Goal: Obtain resource: Download file/media

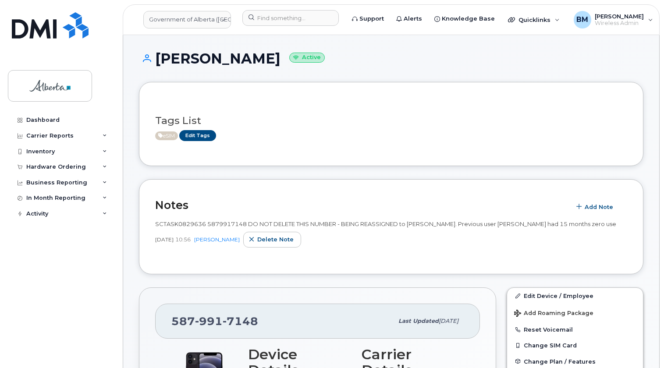
scroll to position [1472, 0]
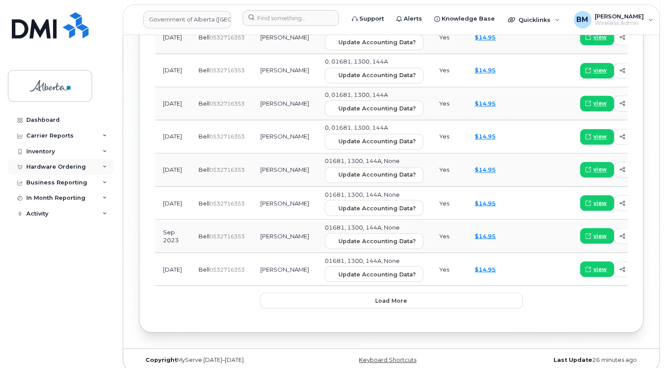
click at [50, 163] on div "Hardware Ordering" at bounding box center [56, 166] width 60 height 7
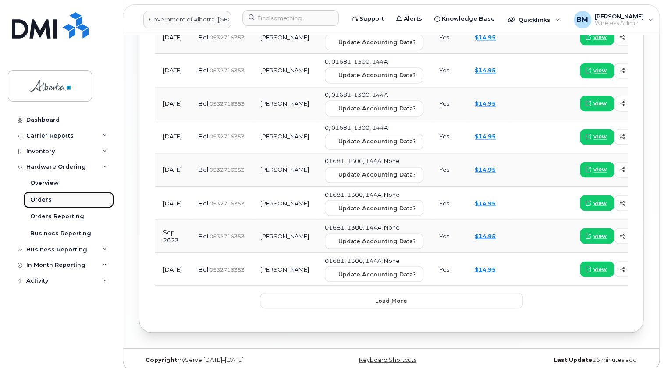
click at [30, 199] on div "Orders" at bounding box center [40, 200] width 21 height 8
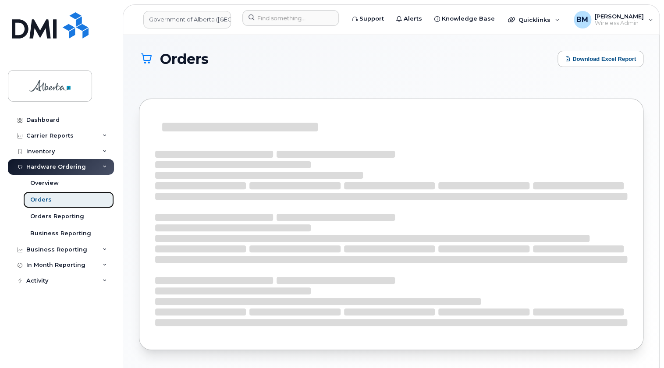
click at [65, 198] on link "Orders" at bounding box center [68, 199] width 91 height 17
click at [589, 61] on button "Download Excel Report" at bounding box center [600, 59] width 86 height 16
click at [329, 75] on div "Orders Download Excel Report" at bounding box center [391, 67] width 504 height 32
click at [74, 214] on div "Orders Reporting" at bounding box center [57, 216] width 54 height 8
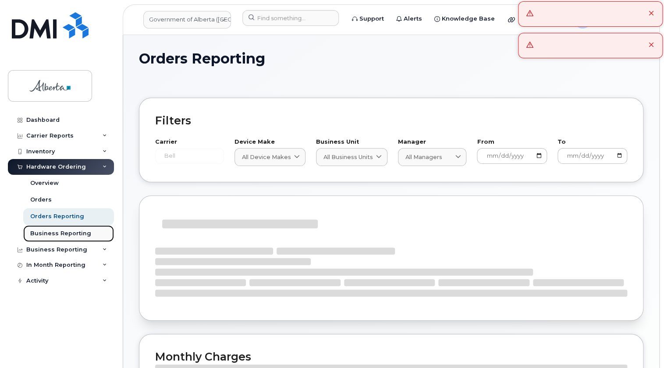
click at [66, 235] on div "Business Reporting" at bounding box center [60, 234] width 61 height 8
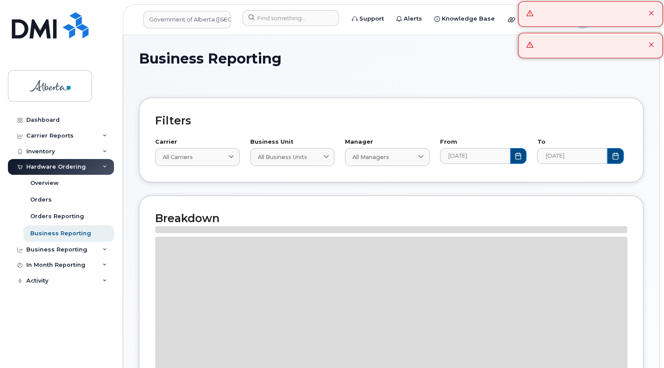
click at [651, 45] on icon at bounding box center [651, 45] width 6 height 6
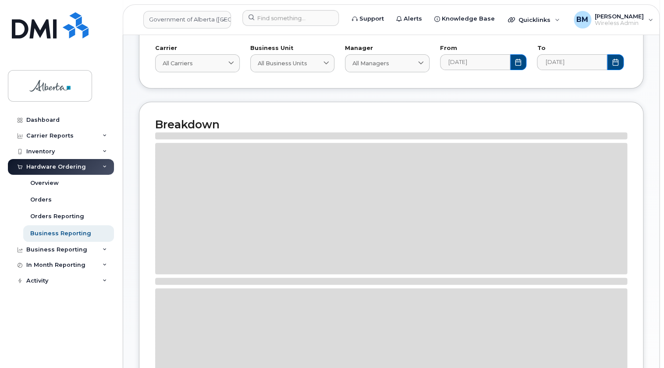
scroll to position [159, 0]
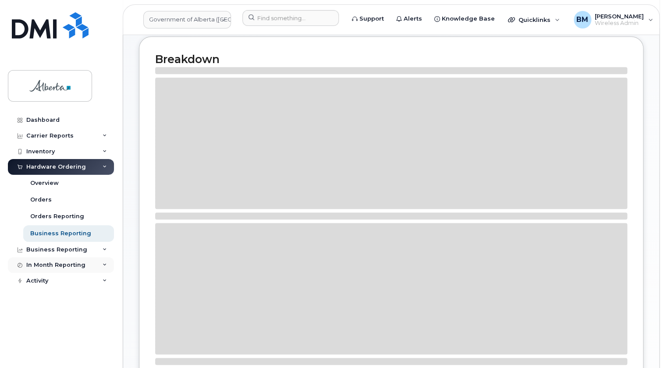
click at [67, 263] on div "In Month Reporting" at bounding box center [55, 265] width 59 height 7
click at [40, 332] on div "Activity" at bounding box center [37, 331] width 22 height 7
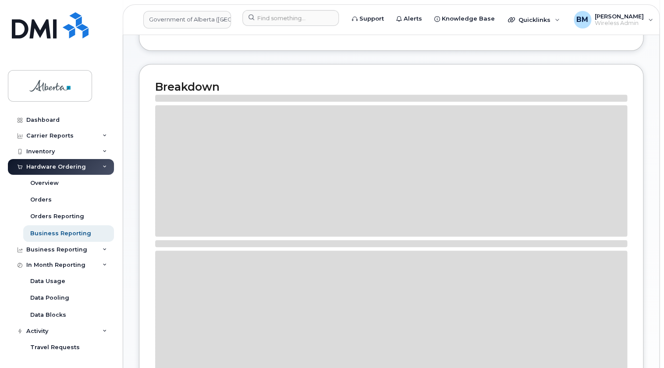
scroll to position [119, 0]
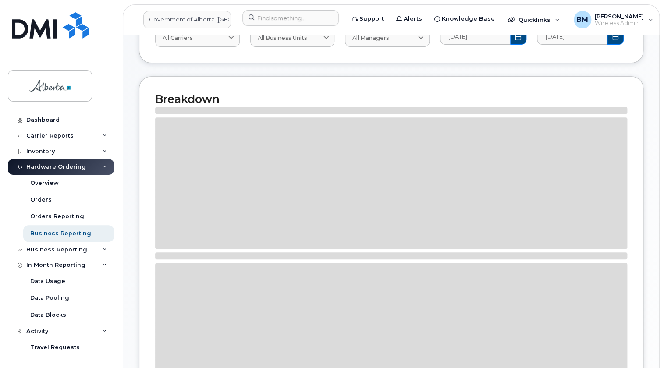
click at [52, 166] on div "Hardware Ordering" at bounding box center [56, 166] width 60 height 7
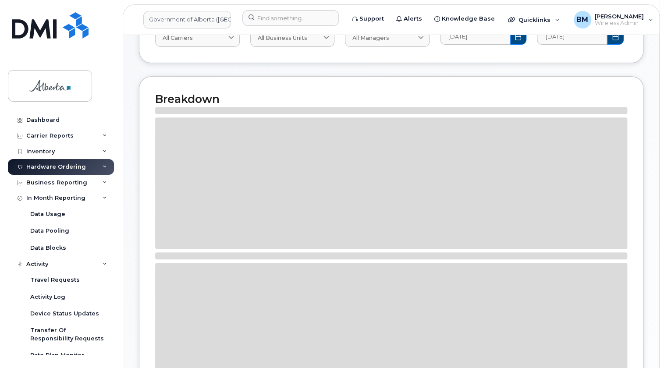
click at [52, 166] on div "Hardware Ordering" at bounding box center [56, 166] width 60 height 7
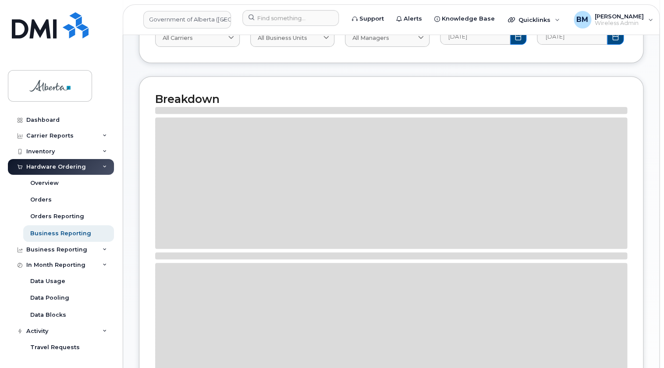
click at [57, 164] on div "Hardware Ordering" at bounding box center [56, 166] width 60 height 7
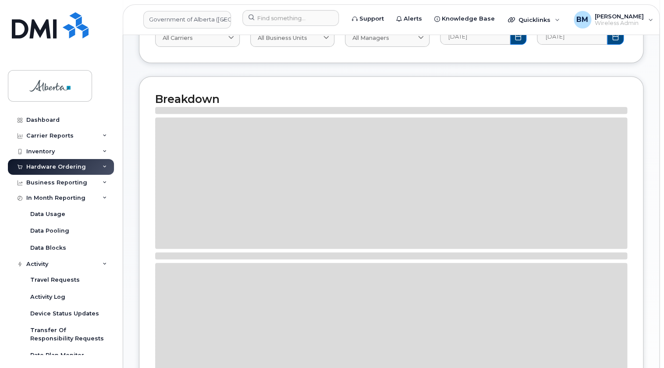
click at [71, 165] on div "Hardware Ordering" at bounding box center [56, 166] width 60 height 7
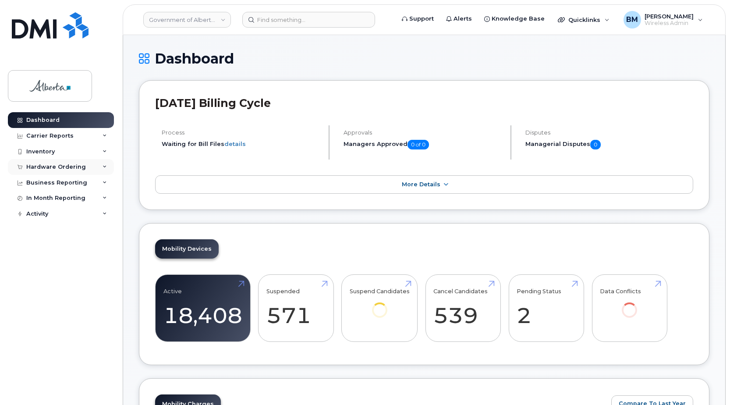
click at [39, 160] on div "Hardware Ordering" at bounding box center [61, 167] width 106 height 16
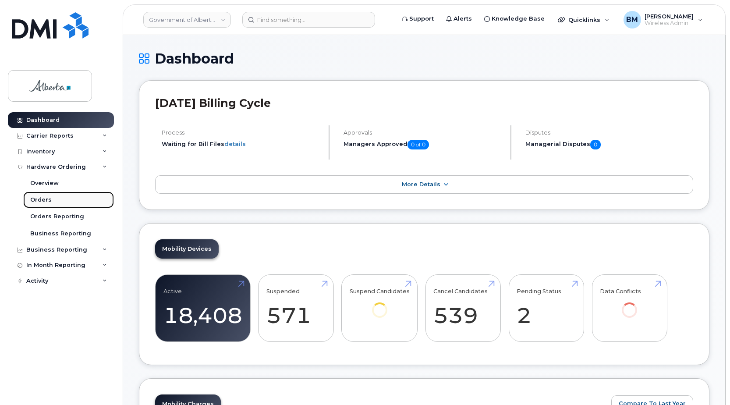
click at [44, 198] on div "Orders" at bounding box center [40, 200] width 21 height 8
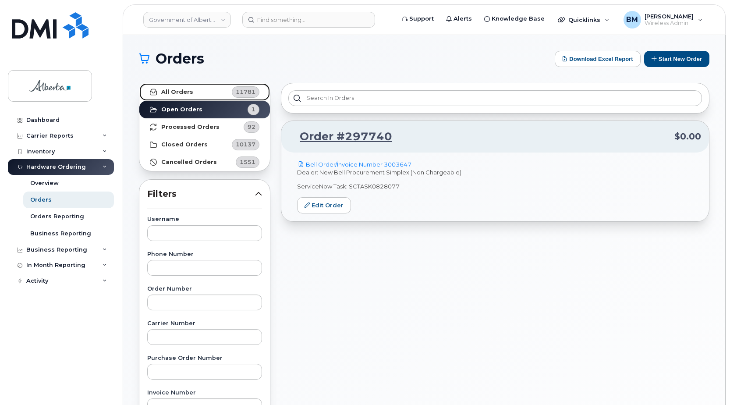
click at [177, 91] on strong "All Orders" at bounding box center [177, 92] width 32 height 7
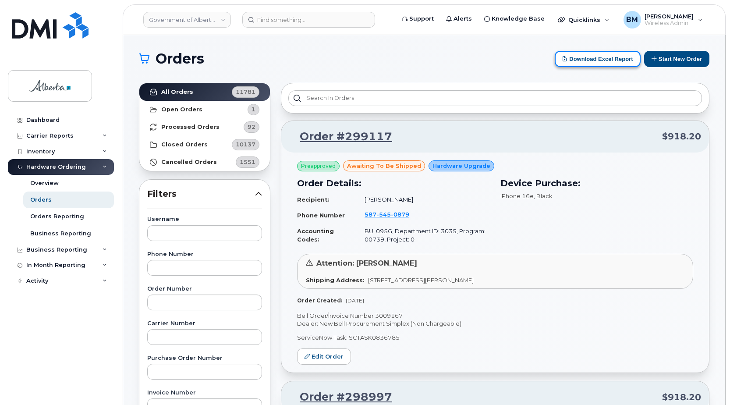
click at [599, 55] on button "Download Excel Report" at bounding box center [598, 59] width 86 height 16
click at [592, 59] on button "Download Excel Report" at bounding box center [598, 59] width 86 height 16
click at [66, 136] on div "Carrier Reports" at bounding box center [49, 135] width 47 height 7
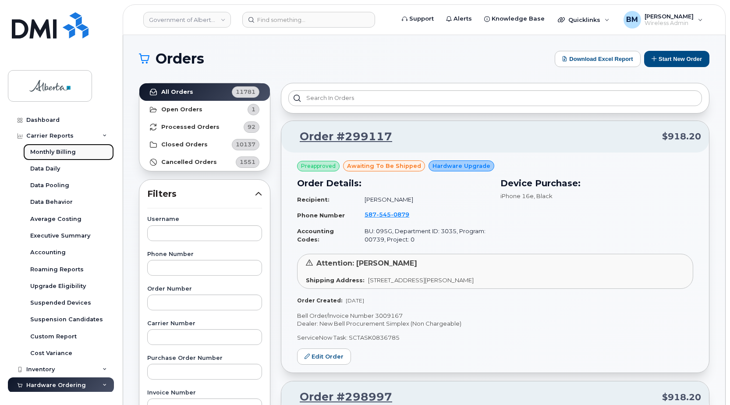
click at [63, 153] on div "Monthly Billing" at bounding box center [53, 152] width 46 height 8
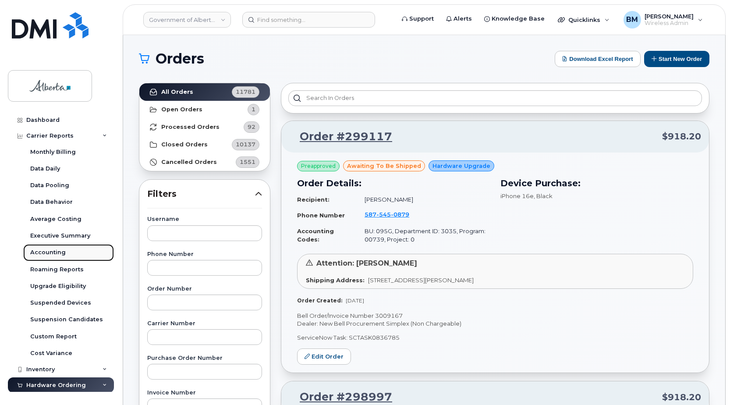
click at [49, 251] on div "Accounting" at bounding box center [47, 252] width 35 height 8
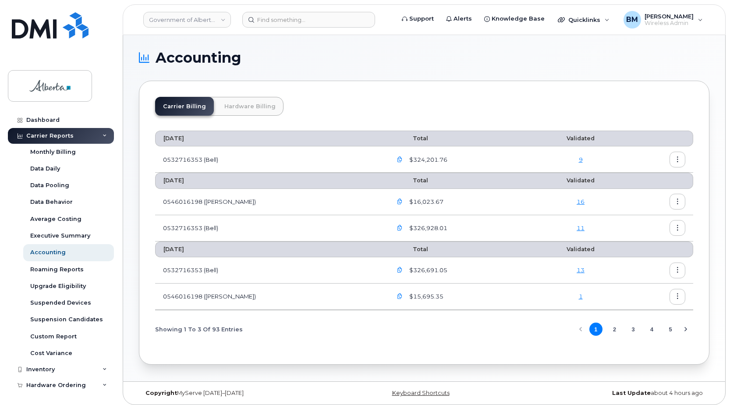
click at [253, 110] on link "Hardware Billing" at bounding box center [249, 106] width 67 height 19
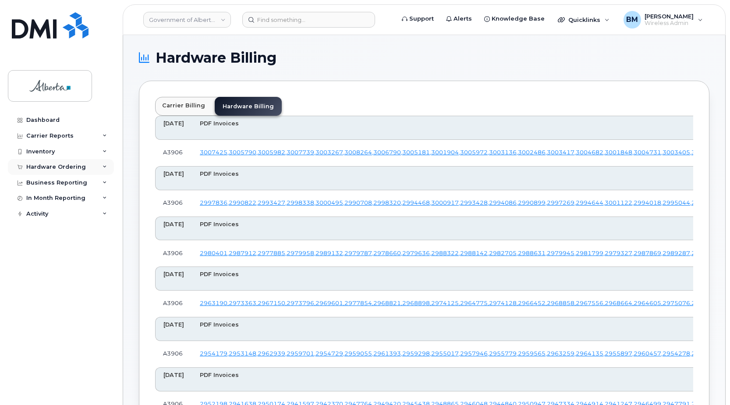
click at [47, 166] on div "Hardware Ordering" at bounding box center [56, 166] width 60 height 7
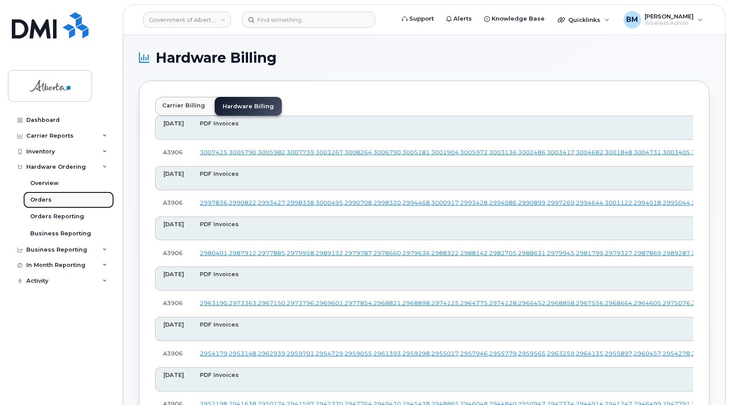
click at [43, 198] on div "Orders" at bounding box center [40, 200] width 21 height 8
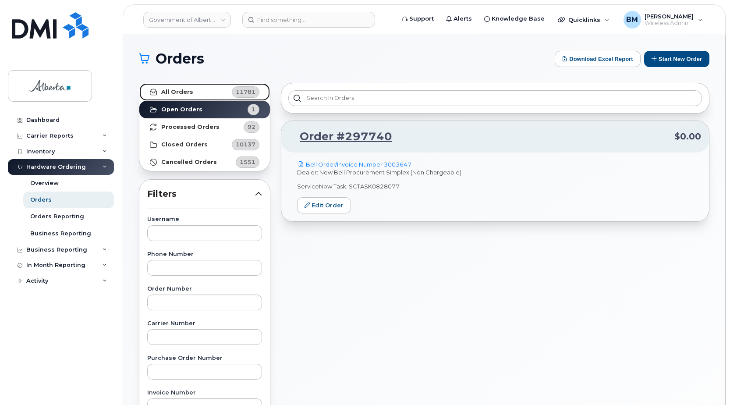
click at [176, 93] on strong "All Orders" at bounding box center [177, 92] width 32 height 7
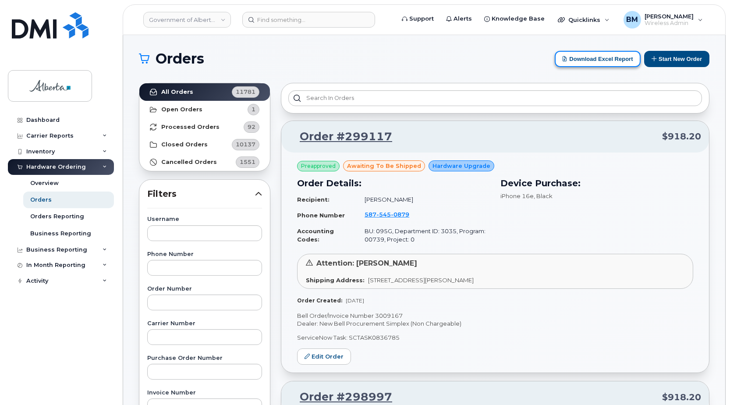
click at [606, 61] on button "Download Excel Report" at bounding box center [598, 59] width 86 height 16
click at [607, 60] on button "Download Excel Report" at bounding box center [598, 59] width 86 height 16
click at [605, 62] on button "Download Excel Report" at bounding box center [598, 59] width 86 height 16
click at [604, 61] on button "Download Excel Report" at bounding box center [598, 59] width 86 height 16
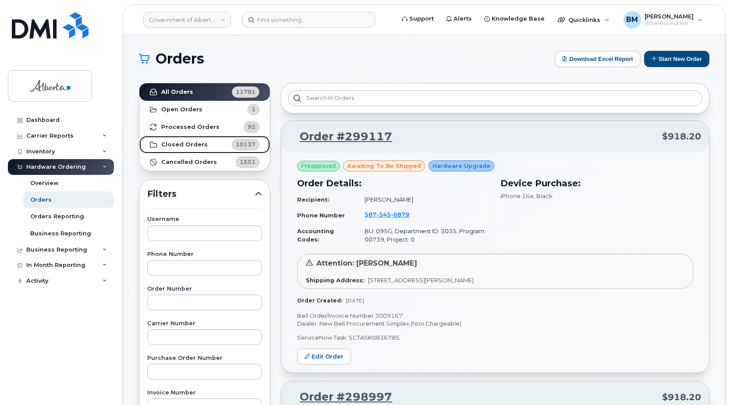
click at [177, 144] on strong "Closed Orders" at bounding box center [184, 144] width 46 height 7
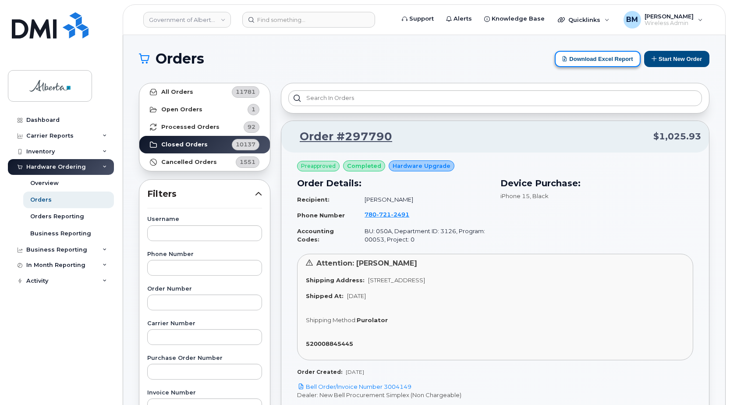
click at [583, 57] on button "Download Excel Report" at bounding box center [598, 59] width 86 height 16
click at [579, 58] on button "Download Excel Report" at bounding box center [598, 59] width 86 height 16
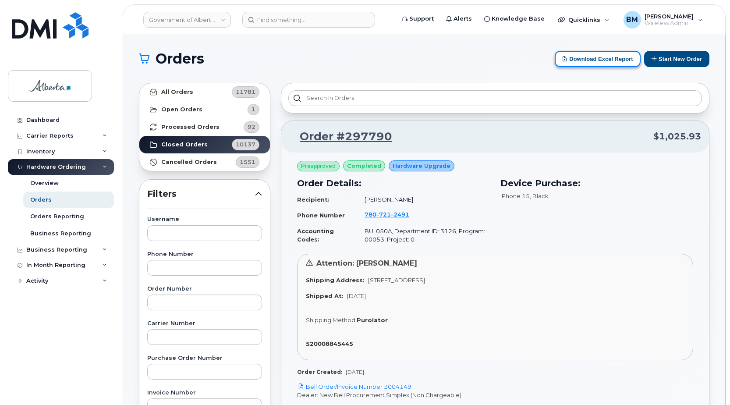
click at [579, 58] on button "Download Excel Report" at bounding box center [598, 59] width 86 height 16
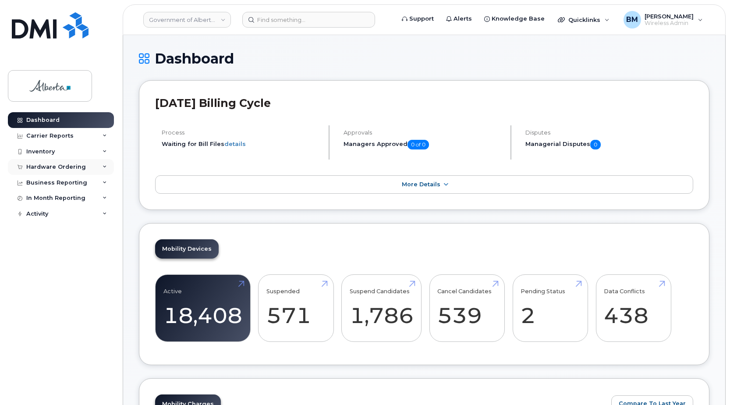
click at [58, 164] on div "Hardware Ordering" at bounding box center [56, 166] width 60 height 7
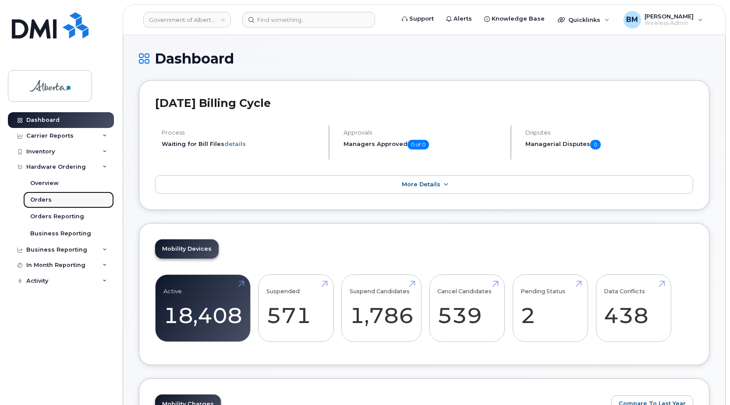
click at [39, 199] on div "Orders" at bounding box center [40, 200] width 21 height 8
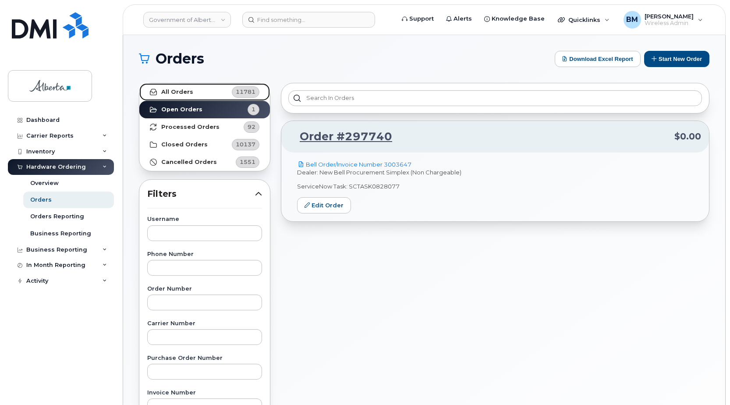
click at [183, 90] on strong "All Orders" at bounding box center [177, 92] width 32 height 7
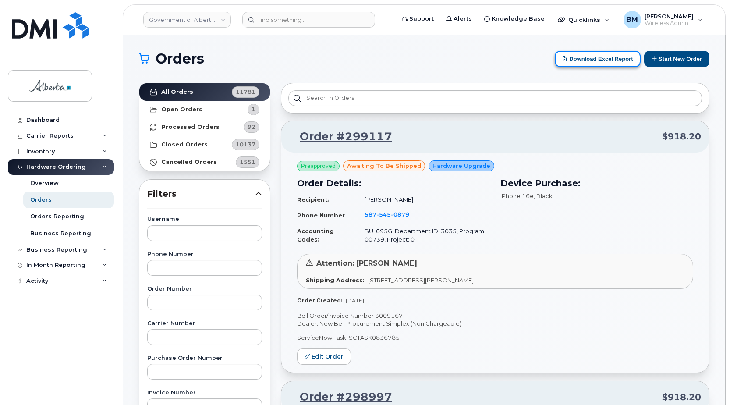
click at [593, 63] on button "Download Excel Report" at bounding box center [598, 59] width 86 height 16
